Goal: Task Accomplishment & Management: Manage account settings

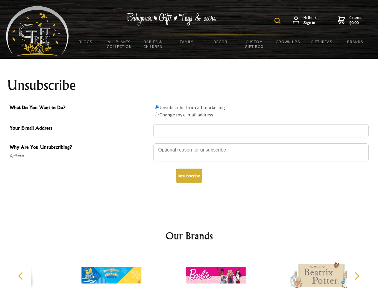
click at [279, 21] on img at bounding box center [278, 21] width 6 height 6
click at [189, 143] on div at bounding box center [261, 153] width 216 height 21
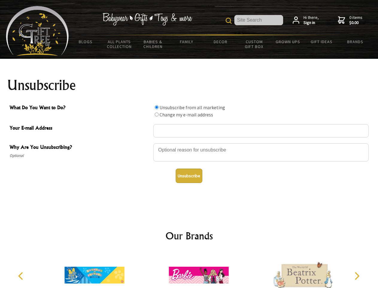
click at [157, 107] on input "What Do You Want to Do?" at bounding box center [157, 107] width 4 height 4
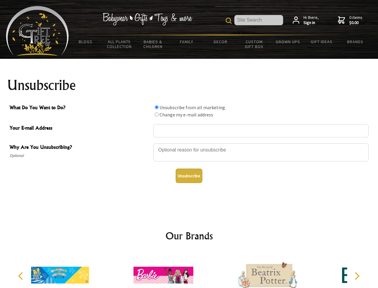
click at [157, 114] on input "What Do You Want to Do?" at bounding box center [157, 114] width 4 height 4
radio input "true"
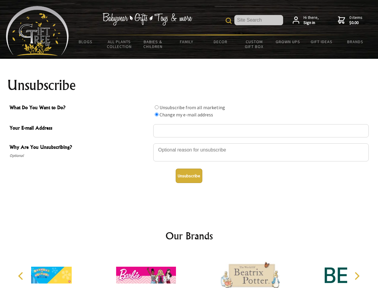
click at [189, 176] on button "Unsubscribe" at bounding box center [189, 175] width 27 height 14
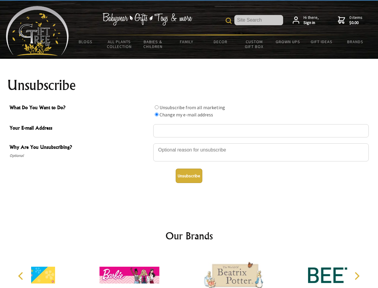
click at [189, 270] on div at bounding box center [234, 275] width 104 height 47
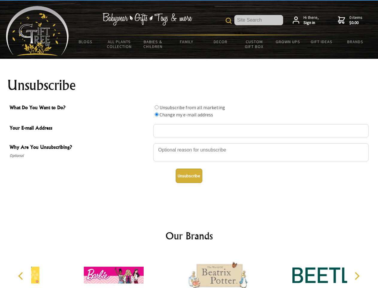
click at [22, 276] on icon "Previous" at bounding box center [21, 276] width 8 height 8
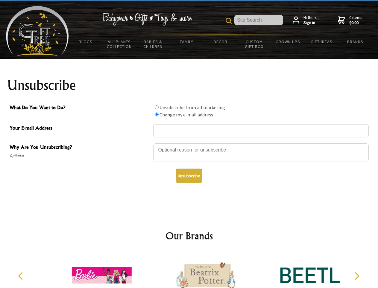
click at [357, 276] on icon "Next" at bounding box center [357, 276] width 8 height 8
